Goal: Task Accomplishment & Management: Use online tool/utility

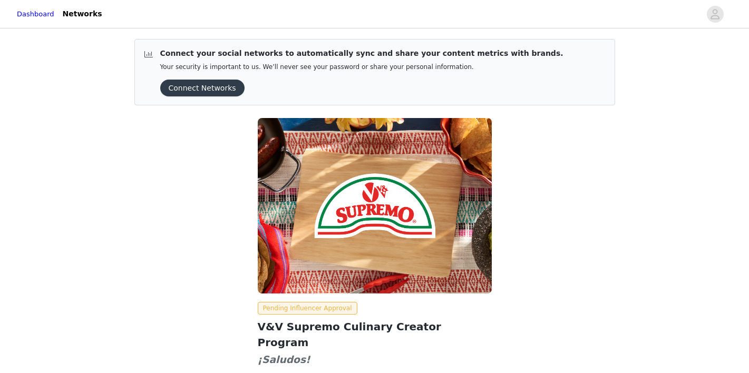
scroll to position [74, 0]
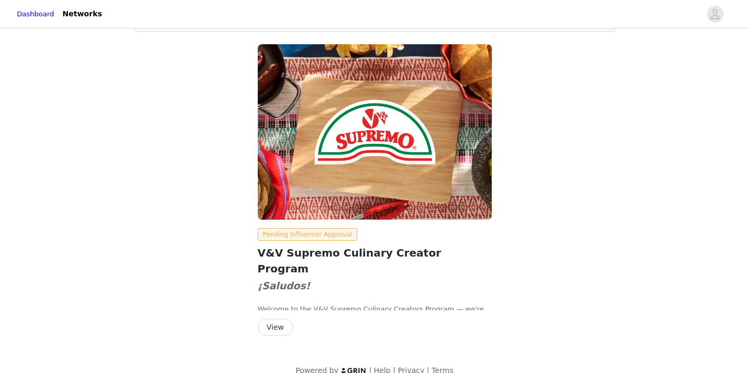
click at [278, 319] on button "View" at bounding box center [275, 327] width 35 height 17
